Goal: Information Seeking & Learning: Check status

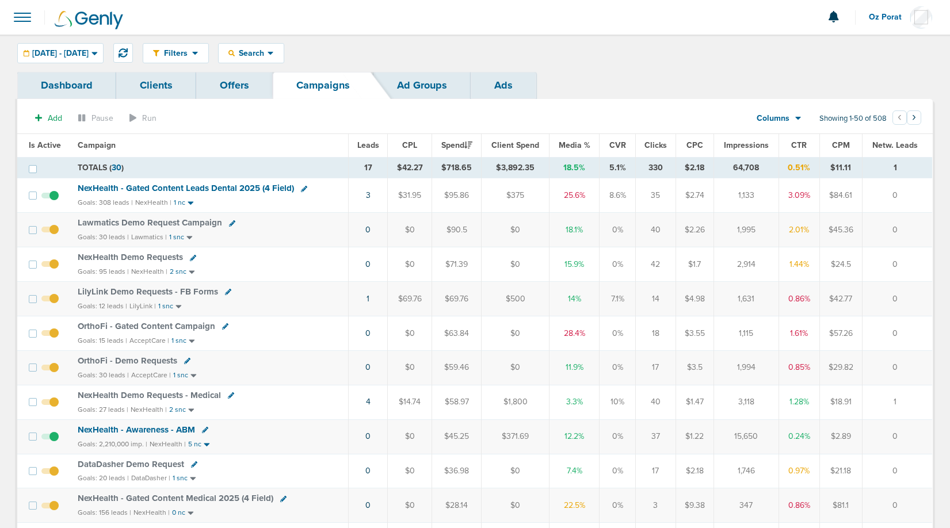
click at [375, 142] on span "Leads" at bounding box center [368, 145] width 22 height 10
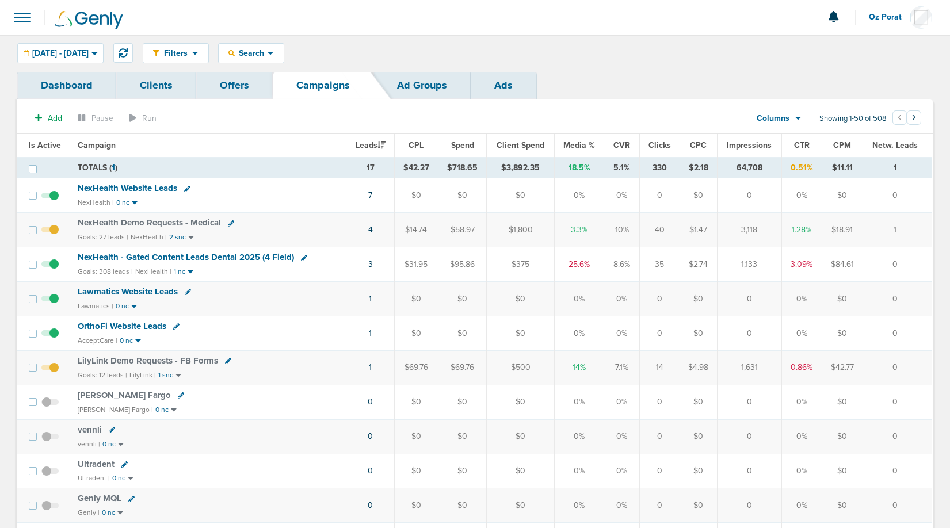
click at [71, 85] on link "Dashboard" at bounding box center [66, 85] width 99 height 27
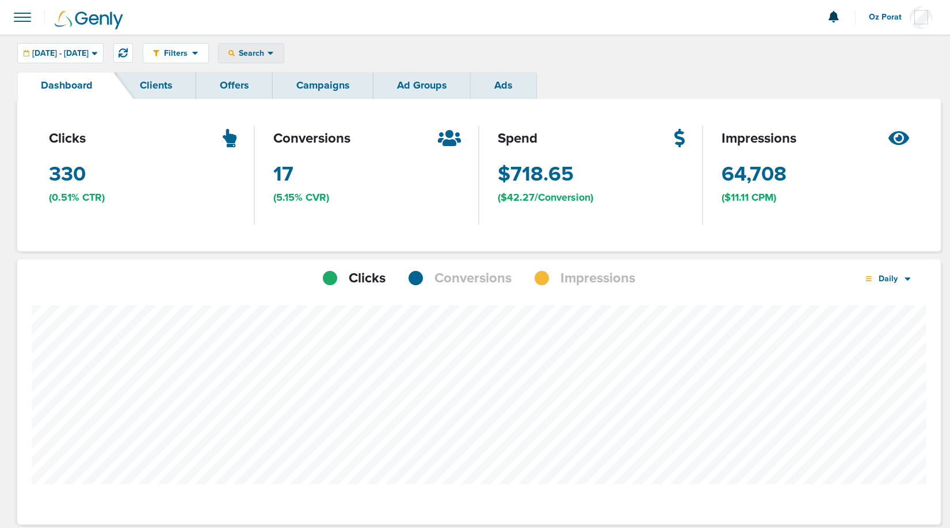
scroll to position [896, 916]
click at [268, 54] on span "Search" at bounding box center [251, 53] width 33 height 10
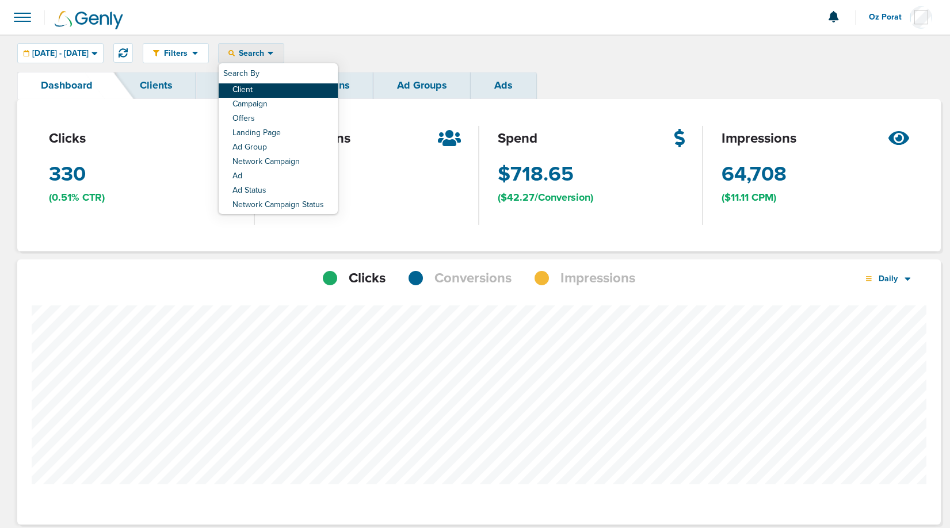
click at [292, 86] on link "Client" at bounding box center [278, 90] width 119 height 14
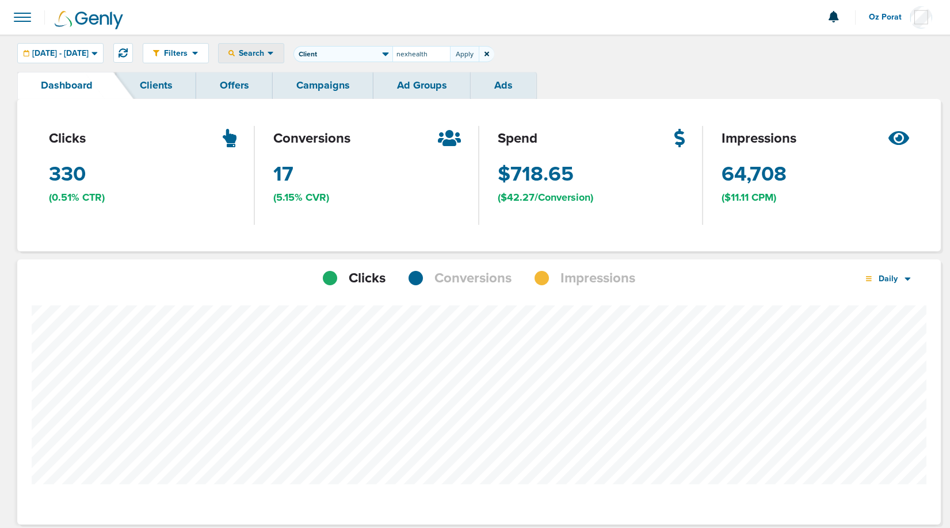
type input "nexhealth"
click at [479, 283] on span "Conversions" at bounding box center [473, 279] width 77 height 20
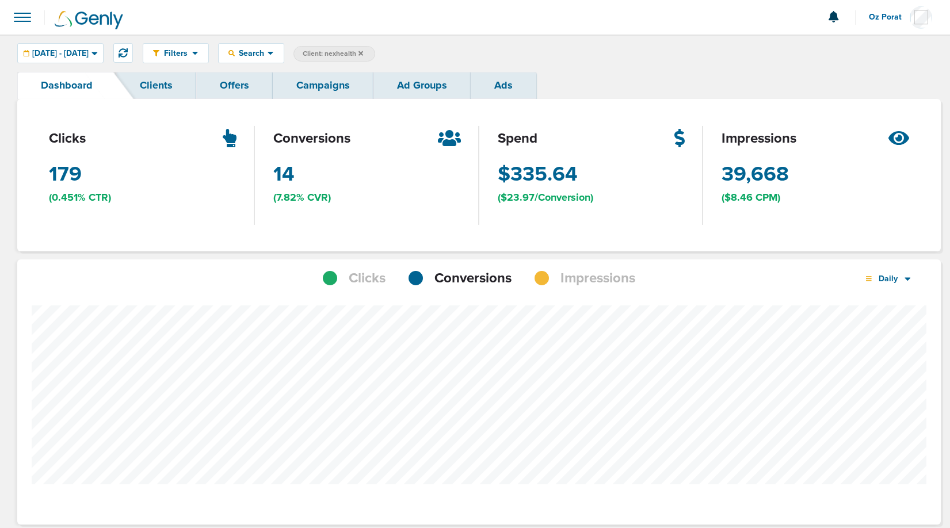
scroll to position [896, 916]
click at [573, 284] on span "Impressions" at bounding box center [598, 279] width 75 height 20
click at [100, 60] on div "[DATE] - [DATE]" at bounding box center [60, 53] width 85 height 19
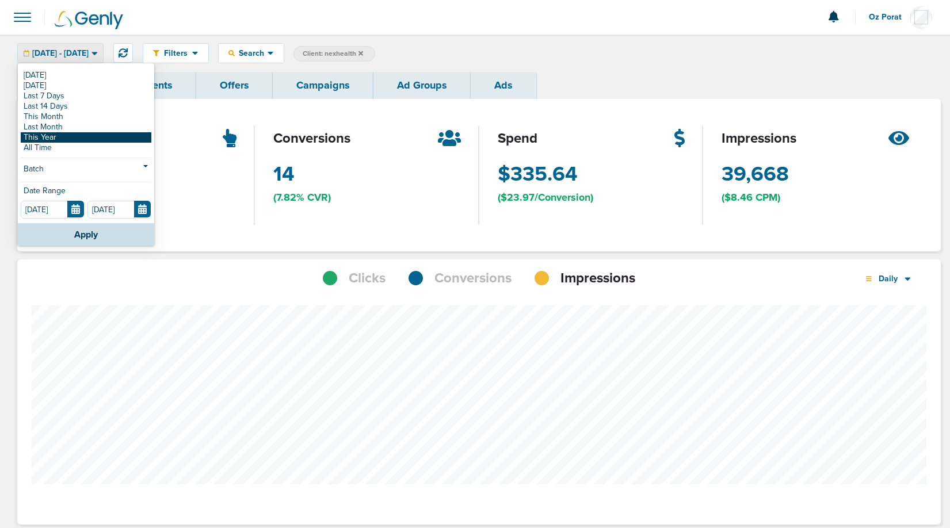
click at [64, 135] on link "This Year" at bounding box center [86, 137] width 131 height 10
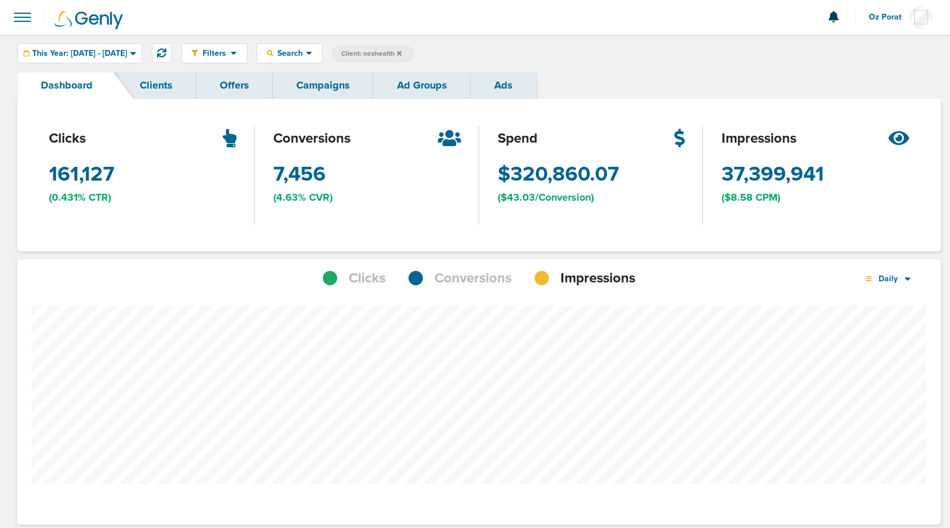
click at [467, 273] on span "Conversions" at bounding box center [473, 279] width 77 height 20
click at [368, 274] on span "Clicks" at bounding box center [367, 279] width 37 height 20
click at [476, 279] on span "Conversions" at bounding box center [473, 279] width 77 height 20
click at [594, 281] on span "Impressions" at bounding box center [598, 279] width 75 height 20
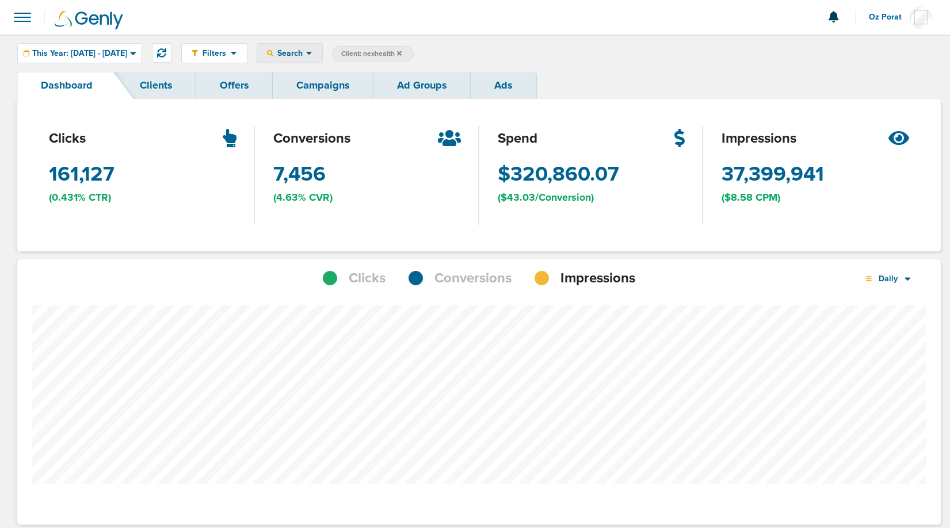
click at [306, 56] on span "Search" at bounding box center [289, 53] width 33 height 10
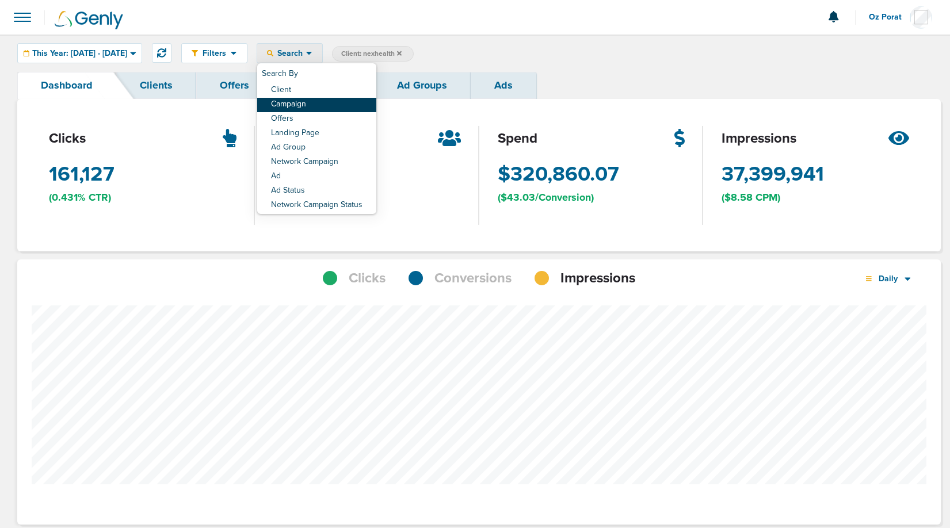
click at [322, 104] on link "Campaign" at bounding box center [316, 105] width 119 height 14
select select "cmpName"
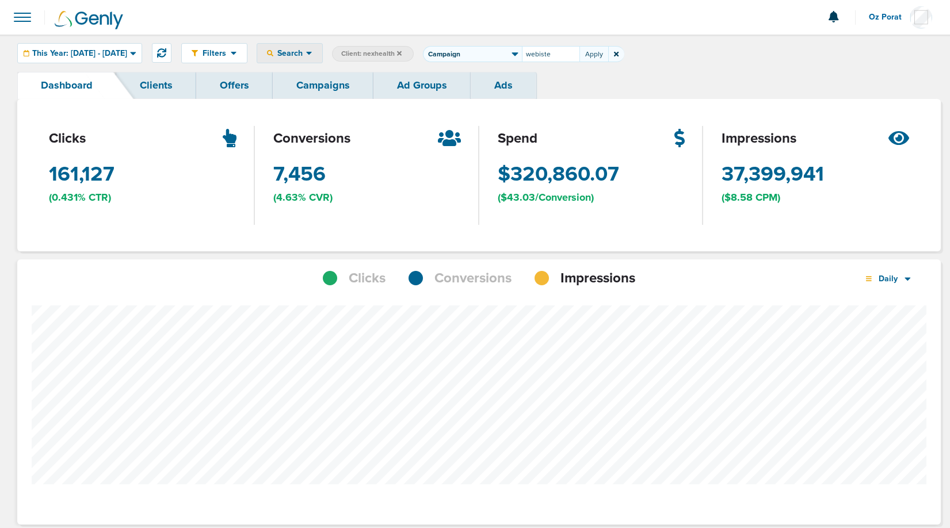
type input "webiste"
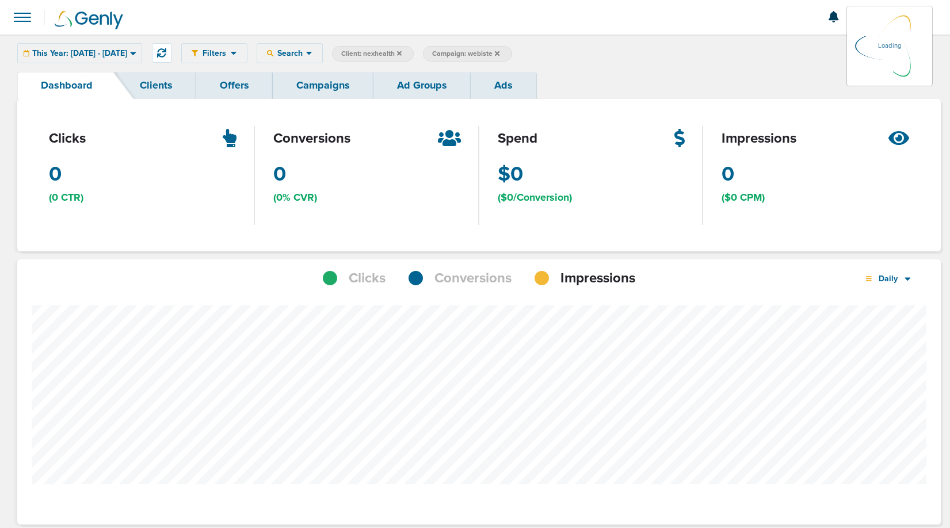
scroll to position [574844, 574741]
click at [500, 55] on span "Campaign: webiste" at bounding box center [465, 54] width 67 height 10
select select "cmpName"
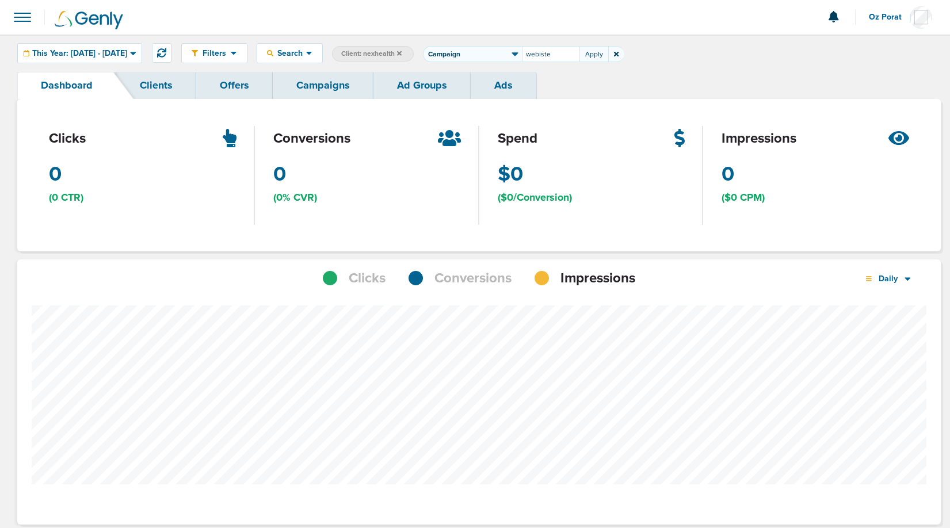
click at [580, 56] on input "webiste" at bounding box center [551, 54] width 58 height 16
type input "website"
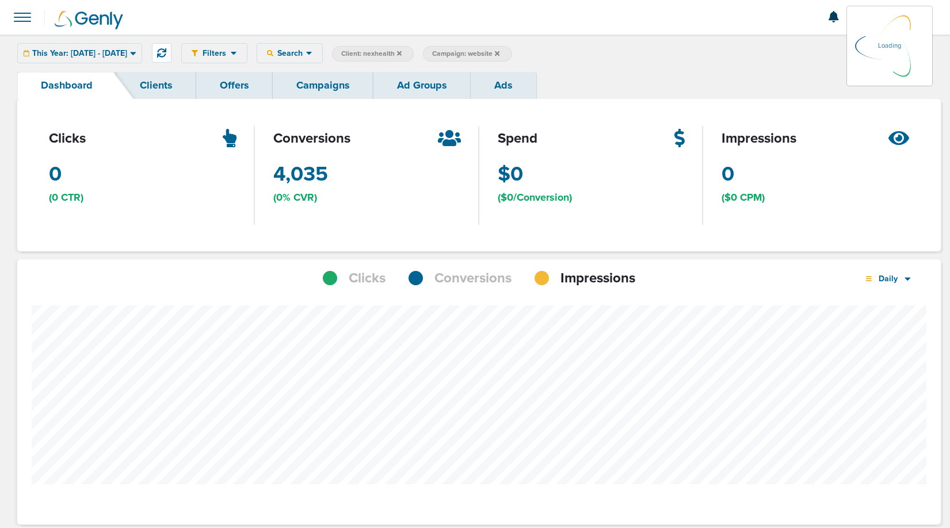
scroll to position [896, 916]
click at [460, 275] on span "Conversions" at bounding box center [473, 279] width 77 height 20
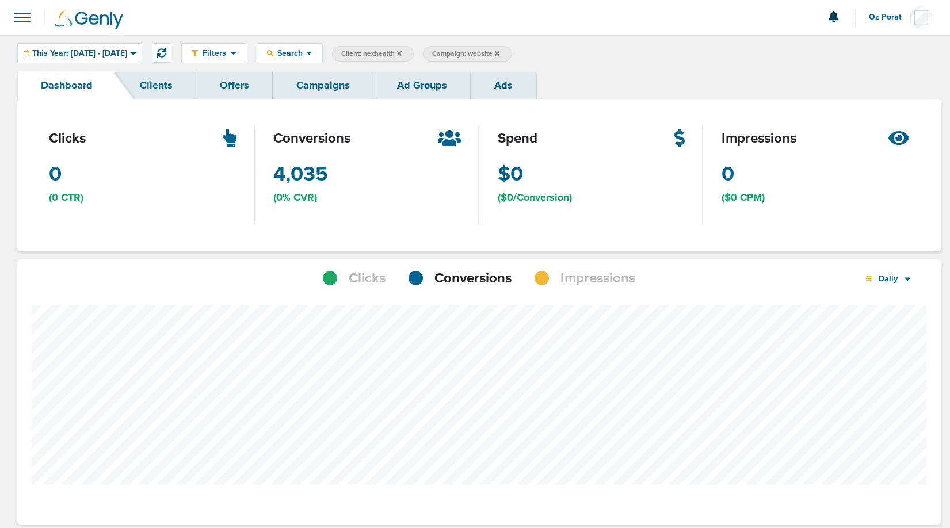
click at [505, 85] on link "Ads" at bounding box center [504, 85] width 66 height 27
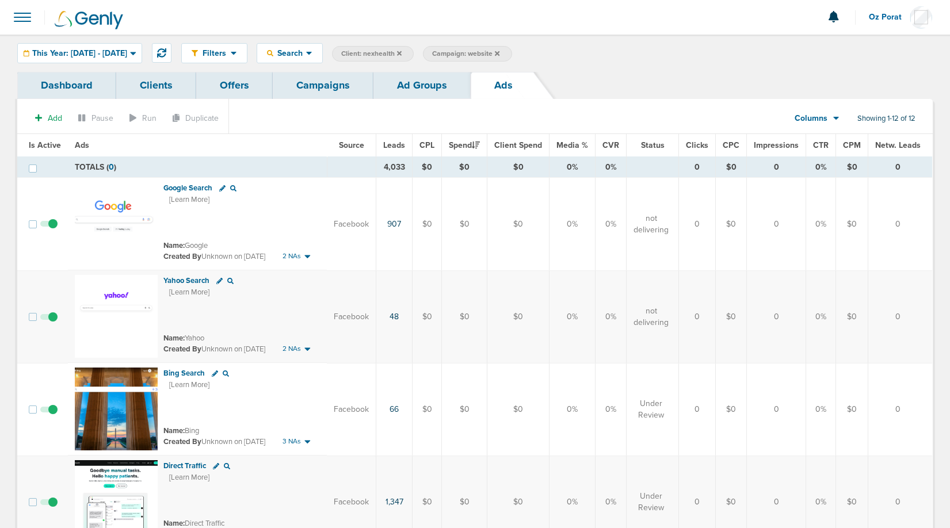
click at [68, 85] on link "Dashboard" at bounding box center [66, 85] width 99 height 27
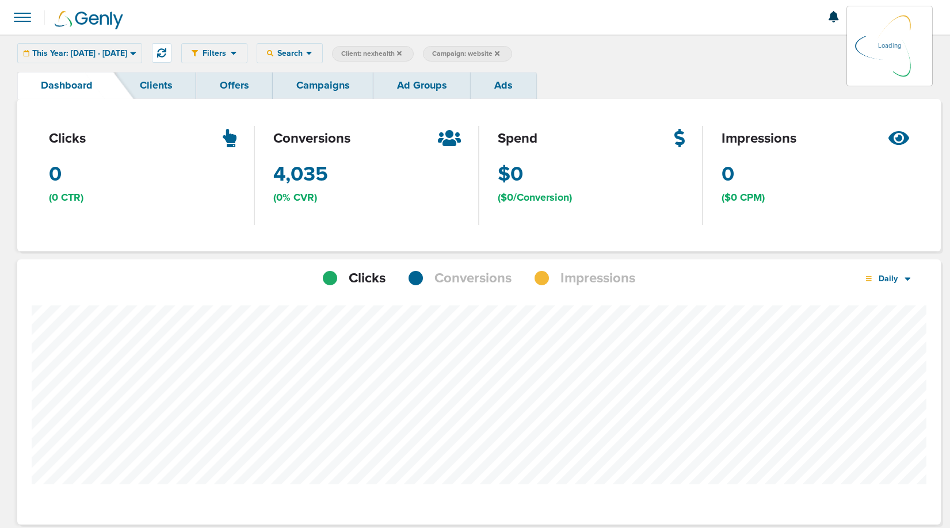
scroll to position [896, 916]
click at [500, 51] on icon at bounding box center [497, 53] width 5 height 5
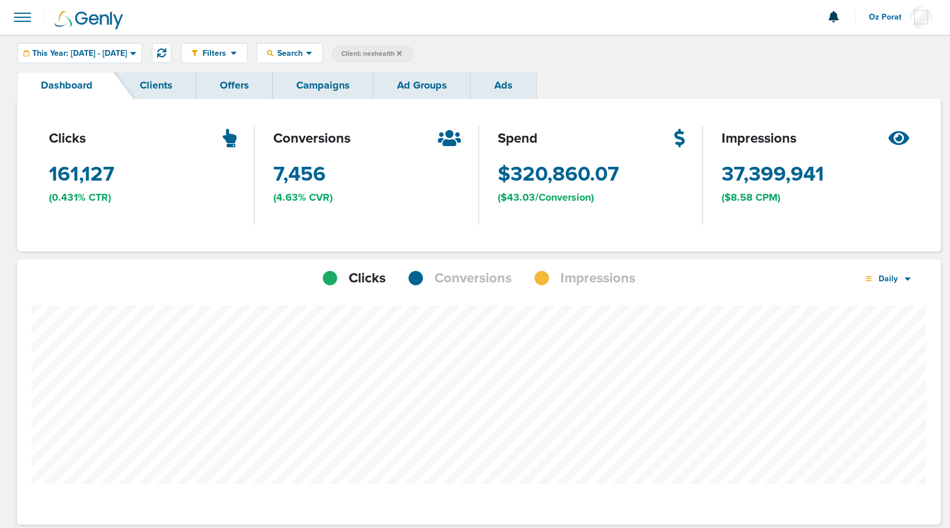
click at [596, 280] on span "Impressions" at bounding box center [598, 279] width 75 height 20
click at [897, 286] on div "Daily" at bounding box center [888, 279] width 66 height 20
click at [893, 311] on link "Weekly" at bounding box center [912, 311] width 115 height 14
click at [306, 54] on span "Search" at bounding box center [289, 53] width 33 height 10
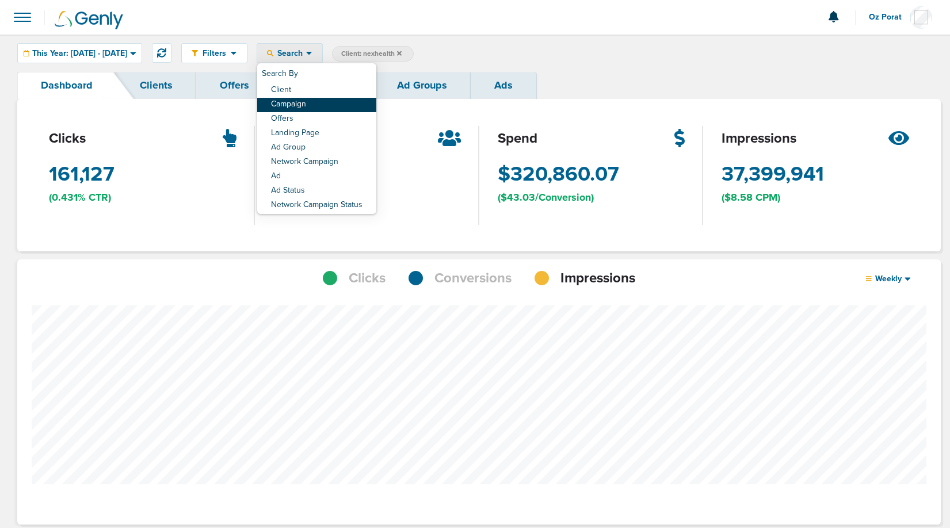
click at [326, 103] on link "Campaign" at bounding box center [316, 105] width 119 height 14
select select "cmpName"
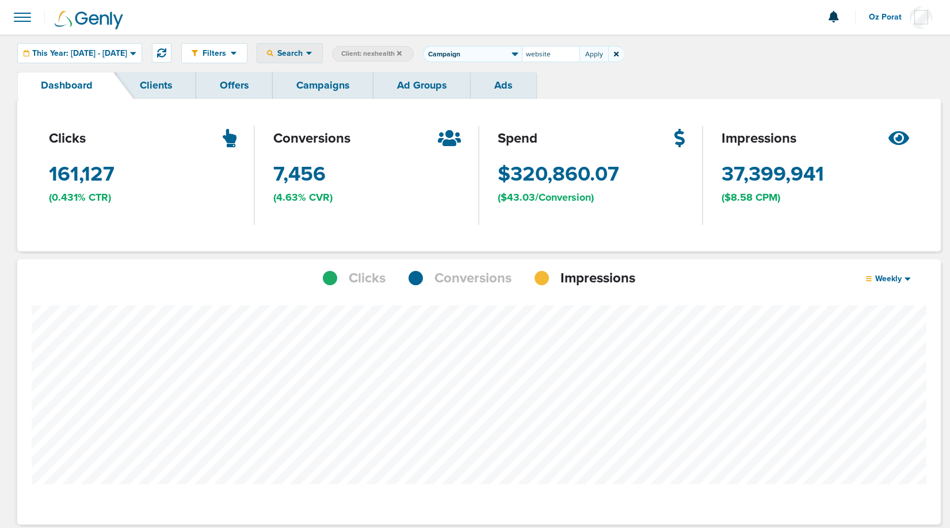
type input "website"
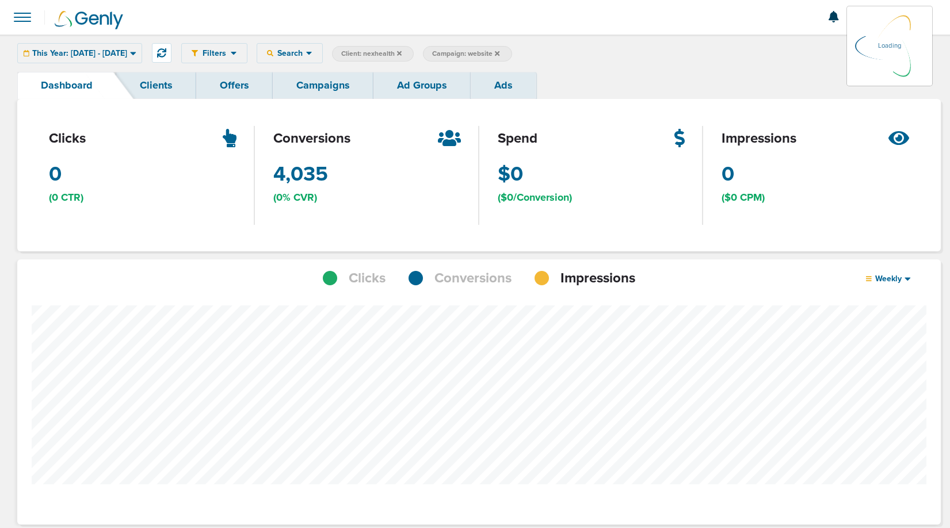
click at [486, 269] on span "Conversions" at bounding box center [473, 279] width 77 height 20
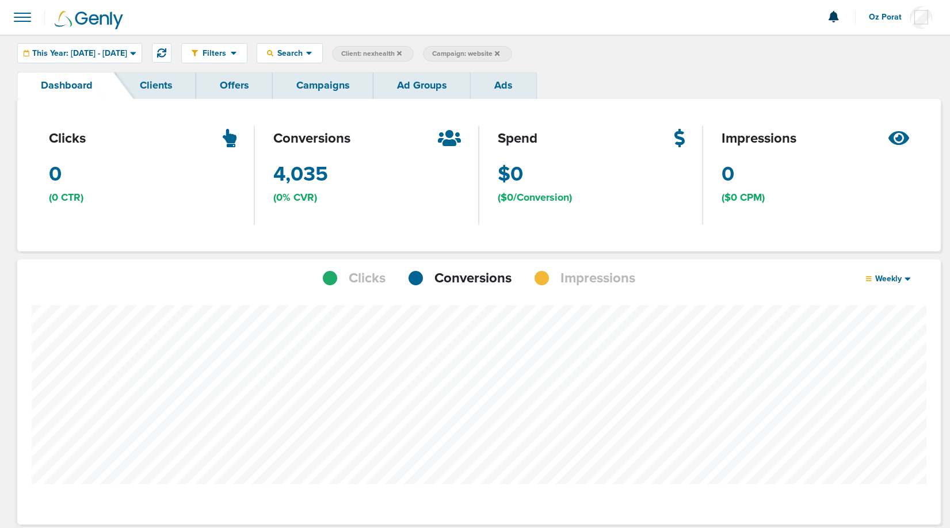
scroll to position [896, 916]
click at [901, 277] on span "Weekly" at bounding box center [888, 279] width 33 height 10
click at [891, 325] on link "Monthly" at bounding box center [912, 325] width 115 height 14
click at [306, 56] on span "Search" at bounding box center [289, 53] width 33 height 10
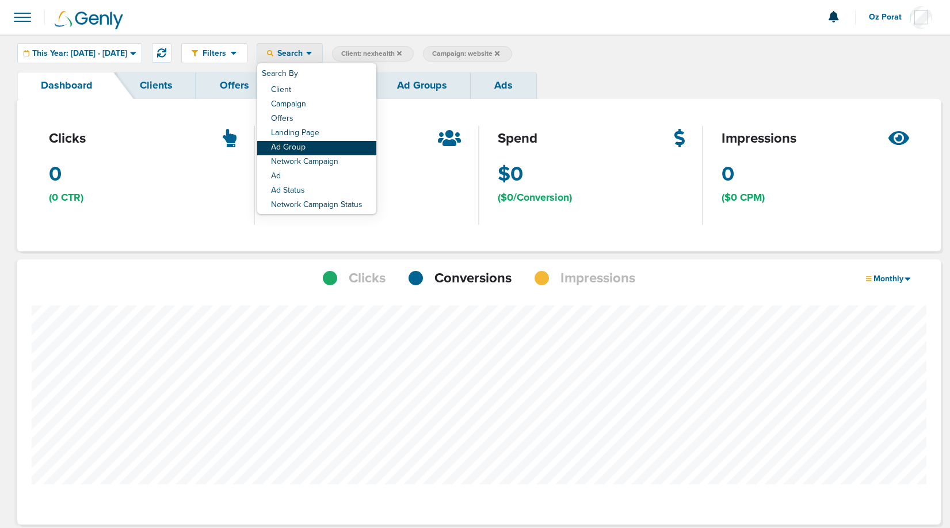
click at [331, 144] on link "Ad Group" at bounding box center [316, 148] width 119 height 14
select select "adGroupName"
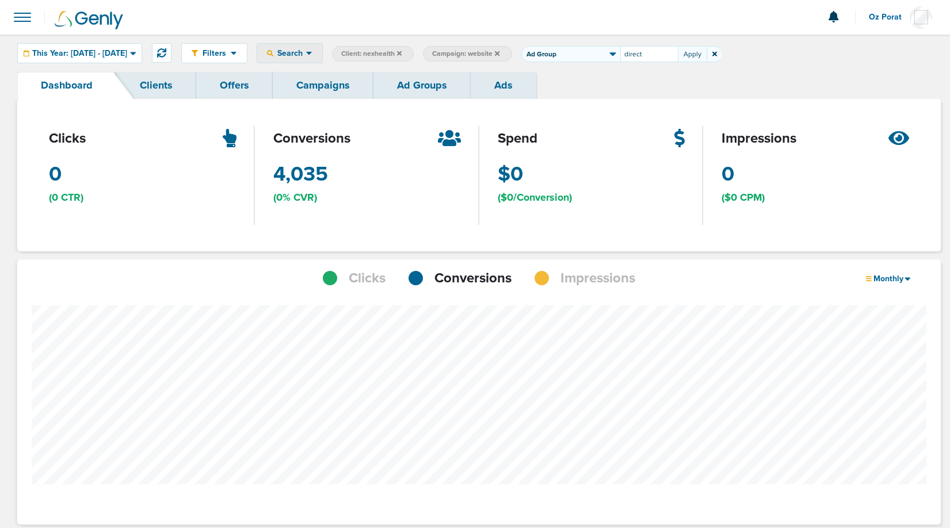
type input "direct"
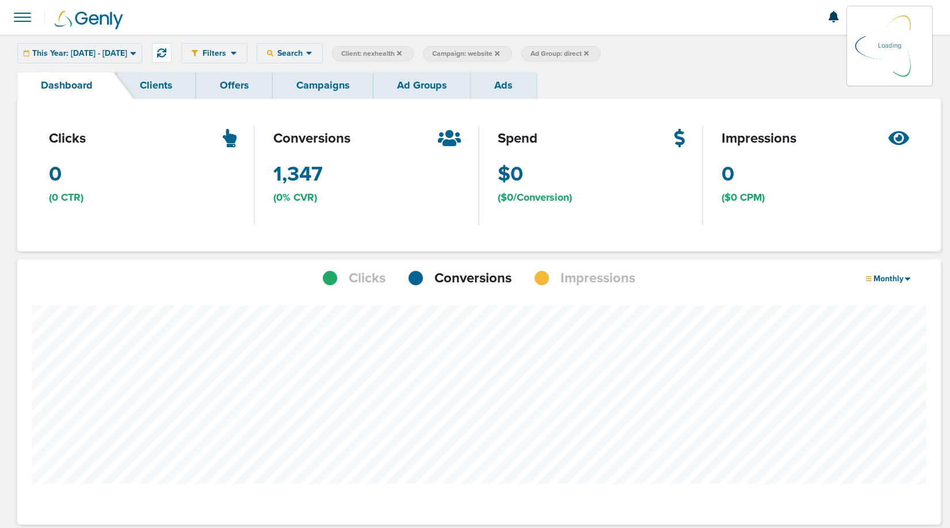
click at [589, 55] on span "Ad Group: direct" at bounding box center [560, 54] width 58 height 10
select select "adGroupName"
click at [658, 59] on input "direct" at bounding box center [650, 54] width 58 height 16
type input "search"
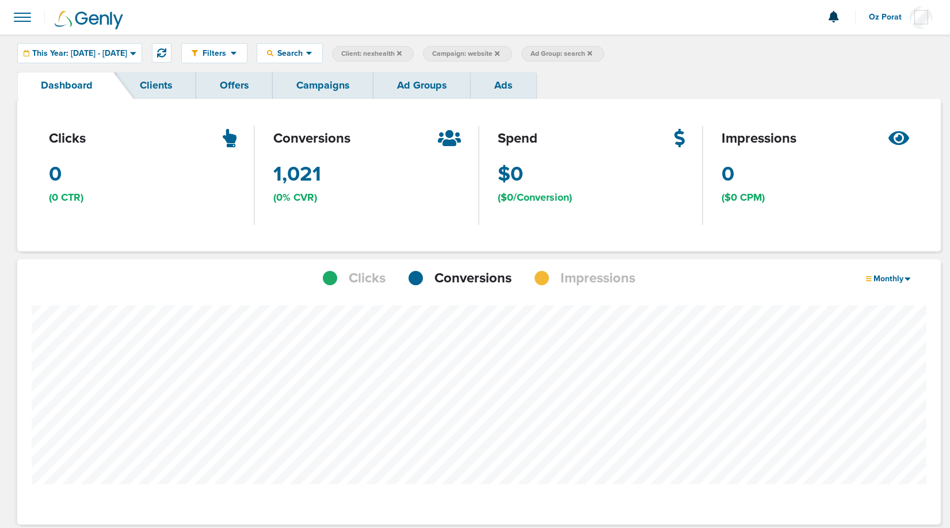
click at [344, 78] on link "Campaigns" at bounding box center [323, 85] width 101 height 27
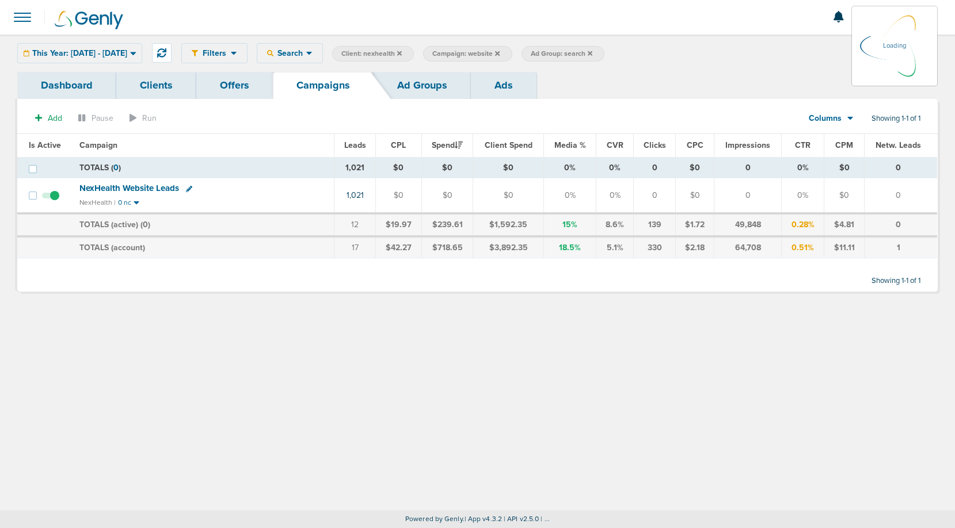
click at [500, 54] on icon at bounding box center [497, 53] width 5 height 7
click at [500, 51] on icon at bounding box center [497, 53] width 5 height 7
click at [500, 52] on icon at bounding box center [497, 53] width 5 height 5
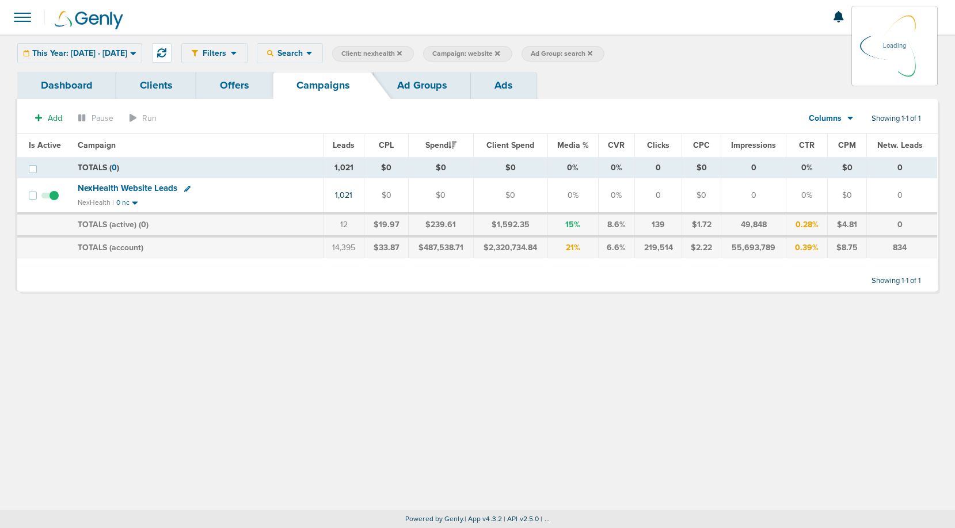
click at [500, 52] on icon at bounding box center [497, 53] width 5 height 5
click at [494, 54] on icon at bounding box center [491, 53] width 5 height 5
click at [494, 52] on icon at bounding box center [491, 53] width 5 height 5
click at [494, 53] on icon at bounding box center [491, 53] width 5 height 5
click at [494, 52] on icon at bounding box center [491, 53] width 5 height 7
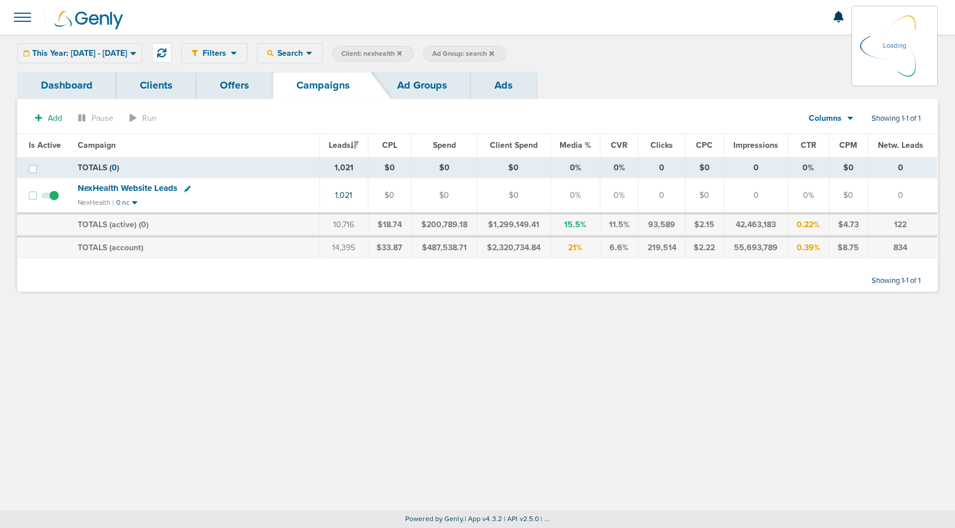
click at [494, 52] on icon at bounding box center [491, 53] width 5 height 5
click at [494, 54] on icon at bounding box center [491, 53] width 5 height 5
